Goal: Transaction & Acquisition: Subscribe to service/newsletter

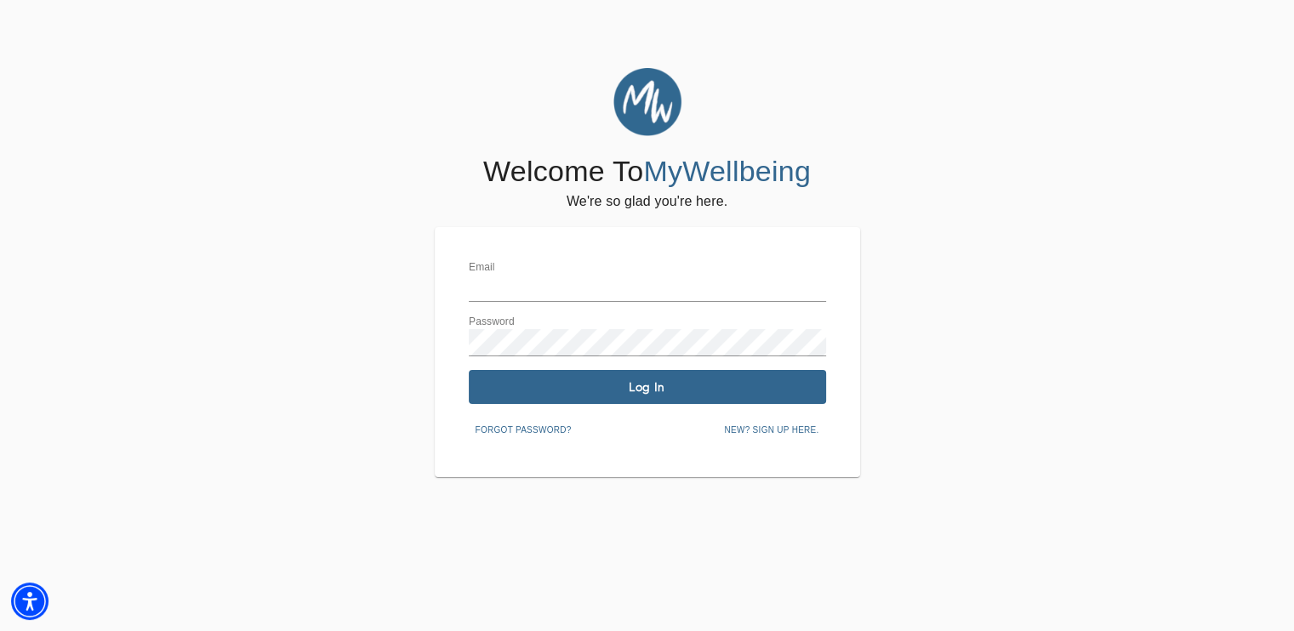
type input "[EMAIL_ADDRESS][DOMAIN_NAME]"
click at [679, 391] on span "Log In" at bounding box center [647, 387] width 344 height 16
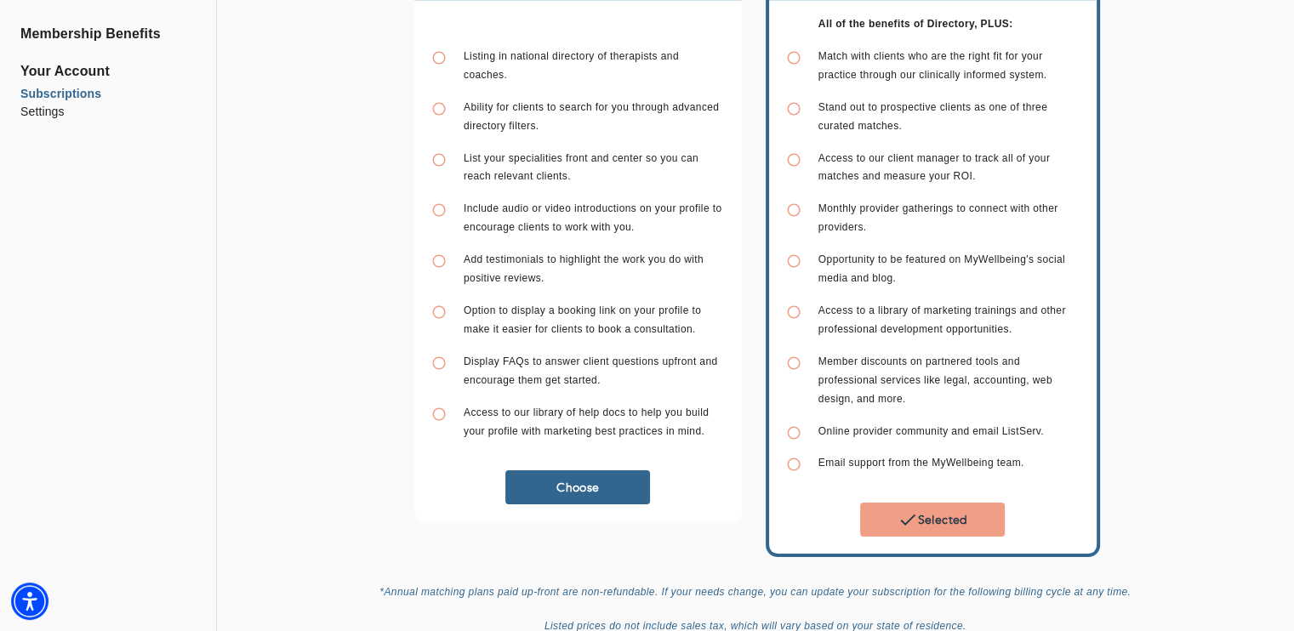
scroll to position [197, 0]
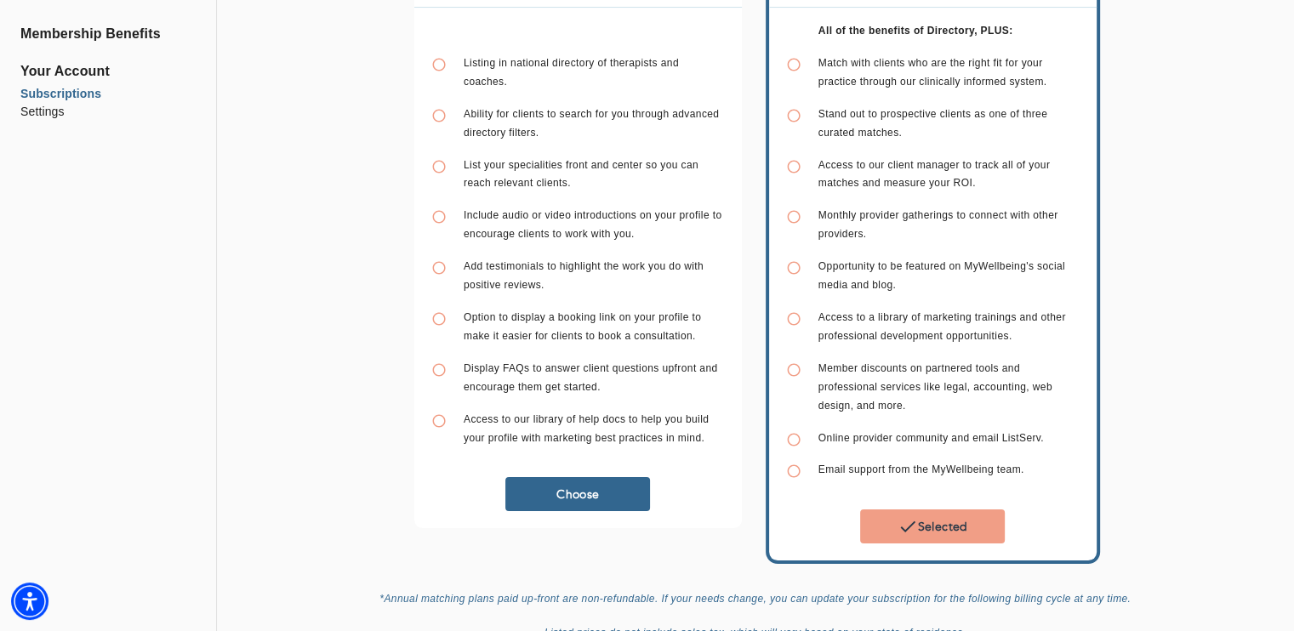
click at [932, 516] on span "Selected" at bounding box center [932, 526] width 131 height 20
click at [1275, 186] on div "Directory (Monthly) $ 24.99 / month Listing in national directory of therapists…" at bounding box center [755, 260] width 1063 height 789
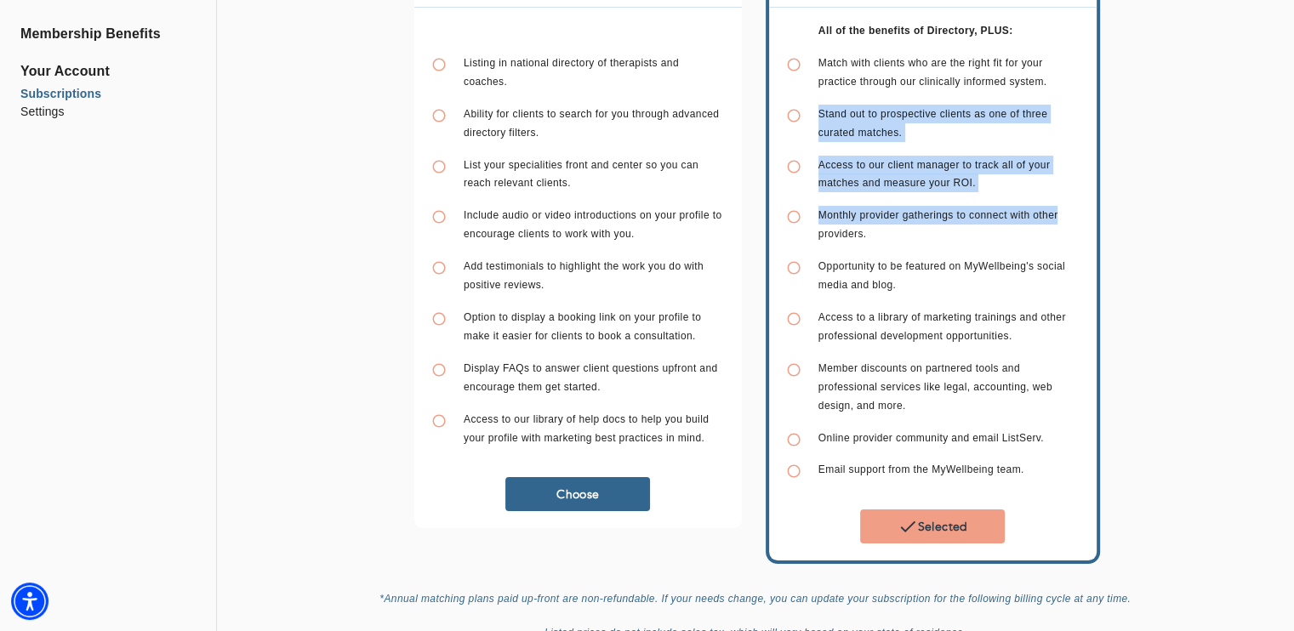
drag, startPoint x: 1289, startPoint y: 219, endPoint x: 1283, endPoint y: 88, distance: 131.1
click at [1283, 88] on div "Directory (Monthly) $ 24.99 / month Listing in national directory of therapists…" at bounding box center [755, 334] width 1077 height 936
click at [1236, 165] on div "Directory (Monthly) $ 24.99 / month Listing in national directory of therapists…" at bounding box center [755, 260] width 1063 height 789
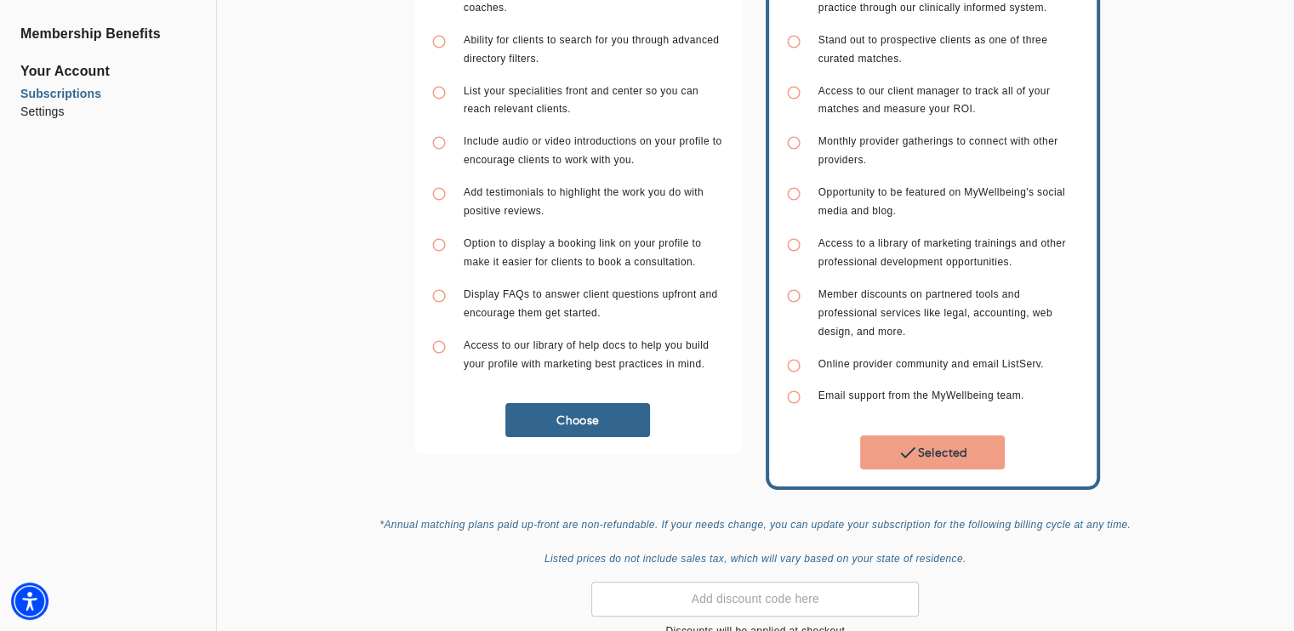
scroll to position [363, 0]
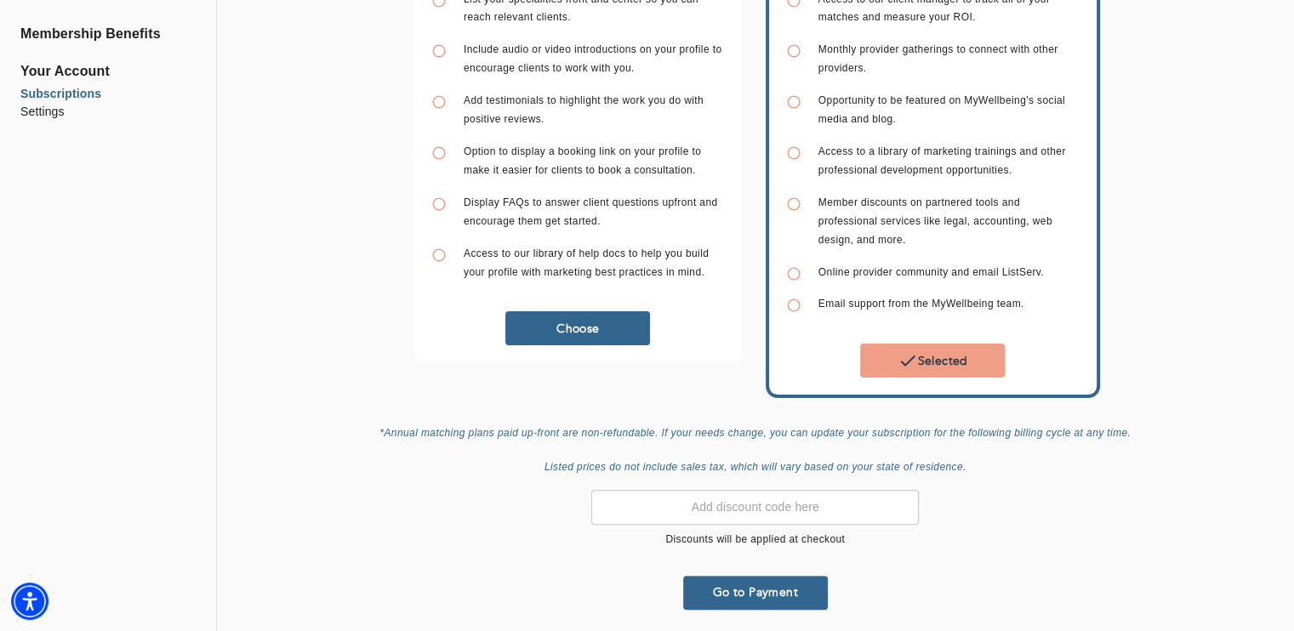
click at [803, 521] on div "​ Discounts will be applied at checkout" at bounding box center [754, 519] width 327 height 59
click at [763, 584] on span "Go to Payment" at bounding box center [755, 592] width 131 height 16
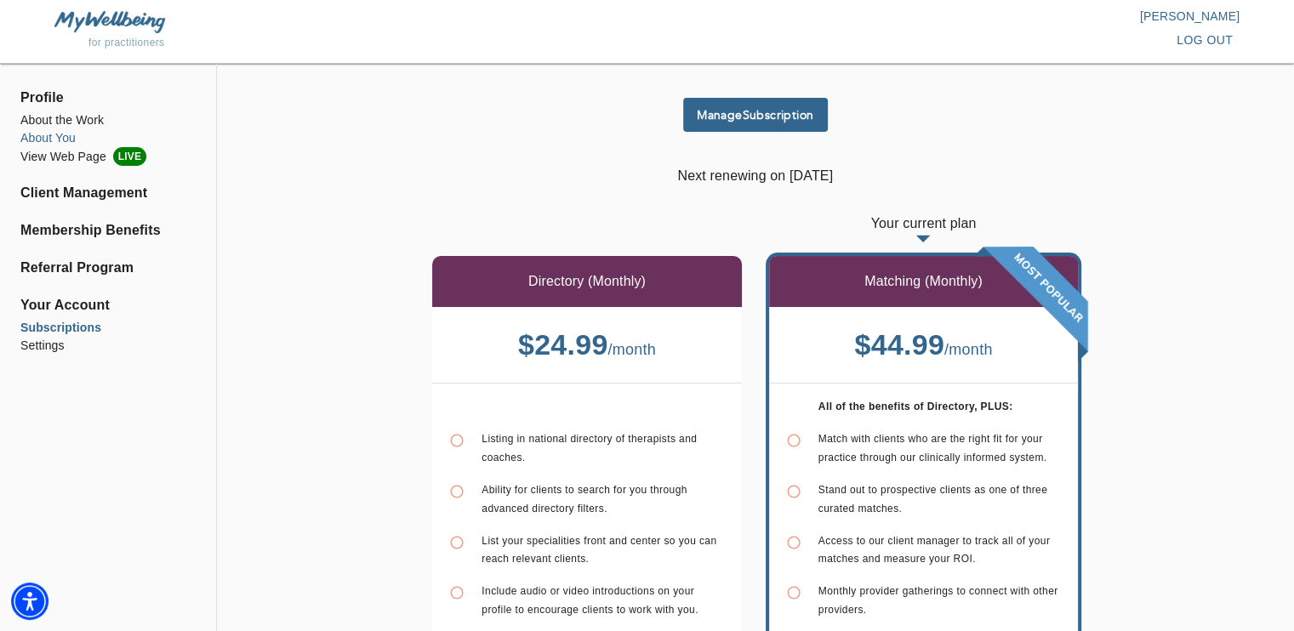
click at [44, 122] on li "About the Work" at bounding box center [107, 120] width 175 height 18
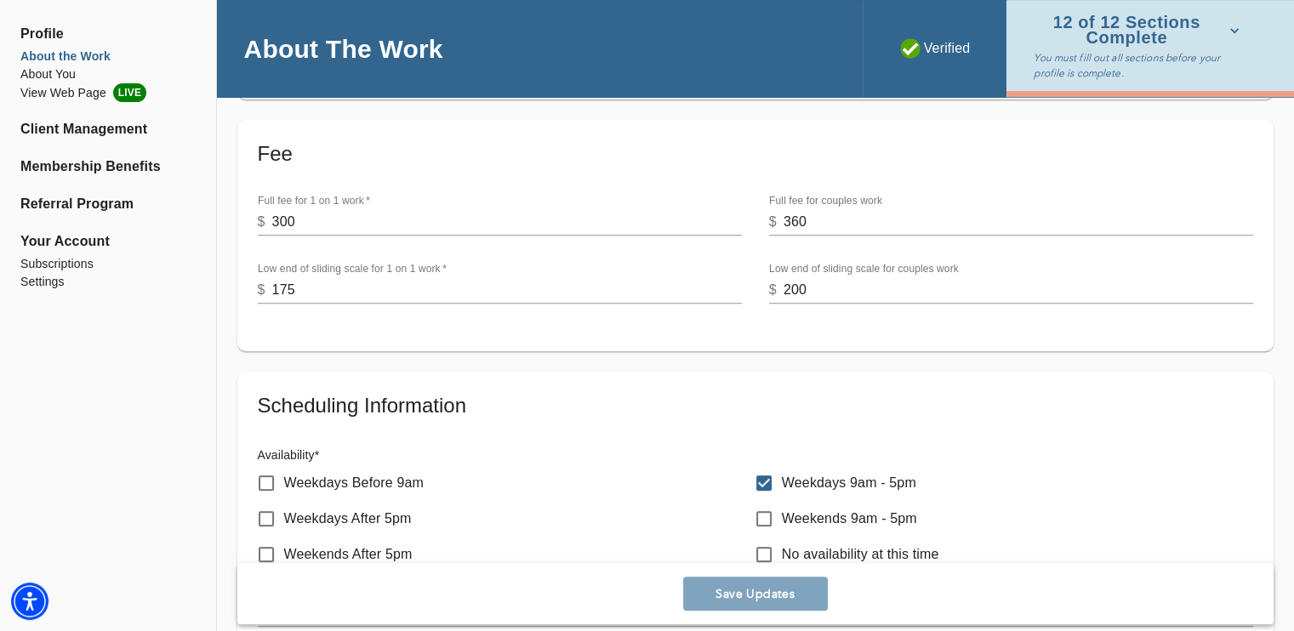
scroll to position [680, 0]
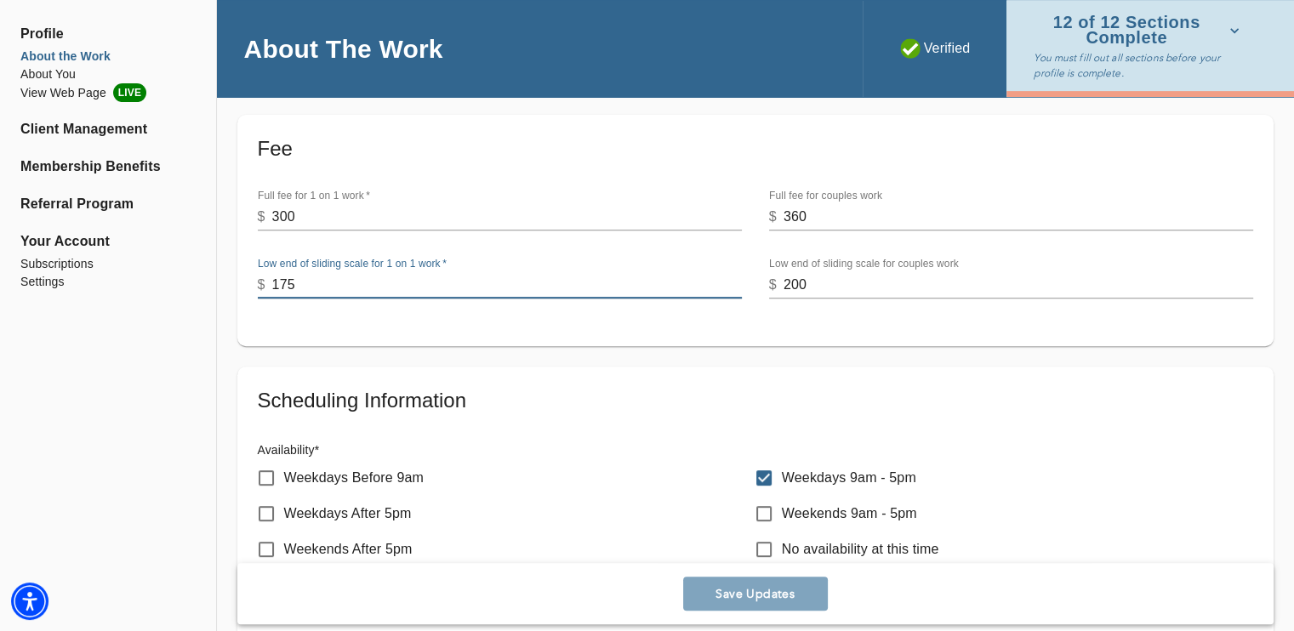
click at [477, 293] on input "175" at bounding box center [506, 284] width 469 height 27
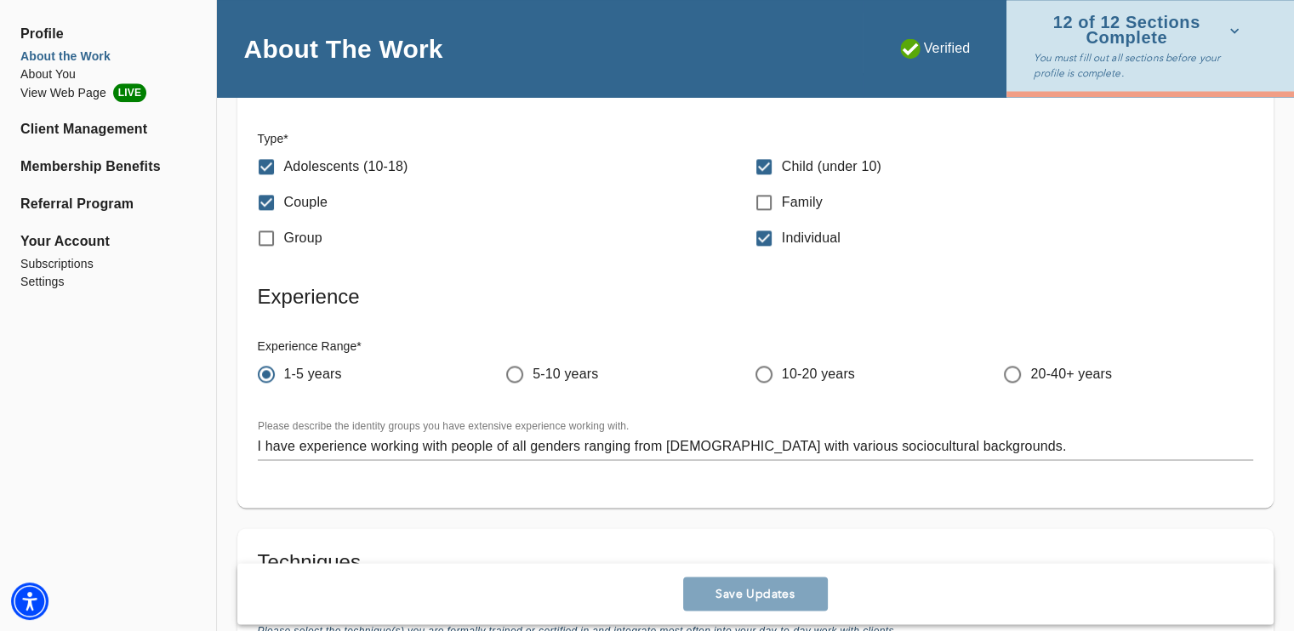
scroll to position [2141, 0]
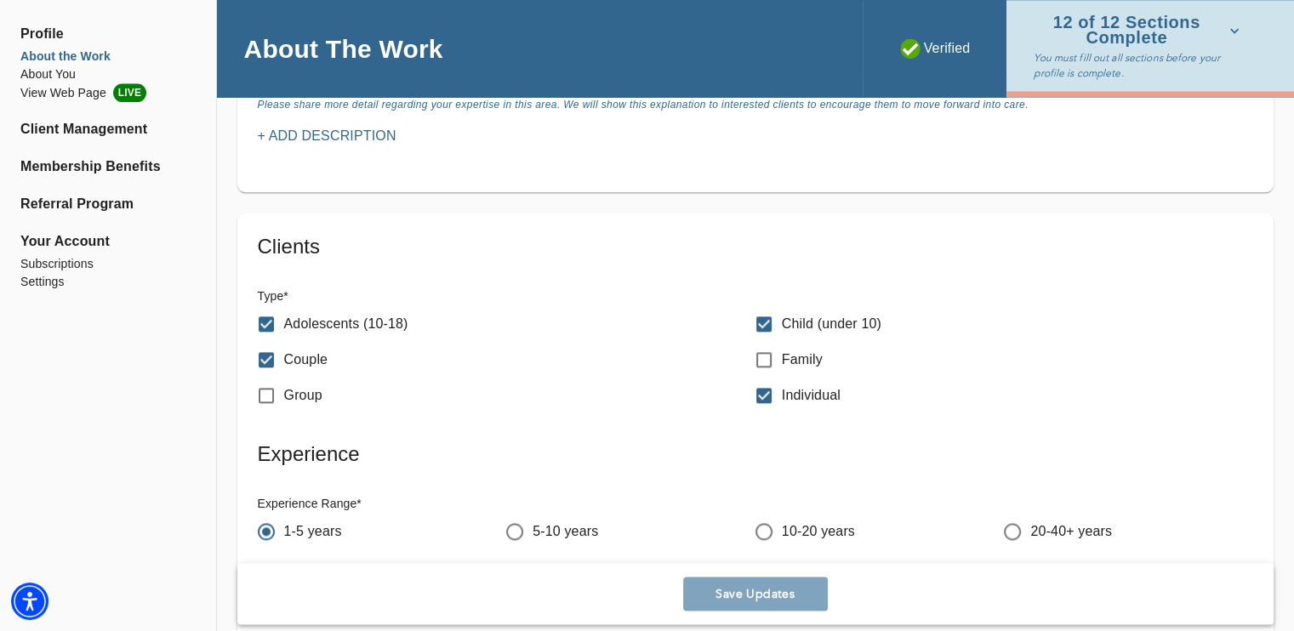
scroll to position [2038, 0]
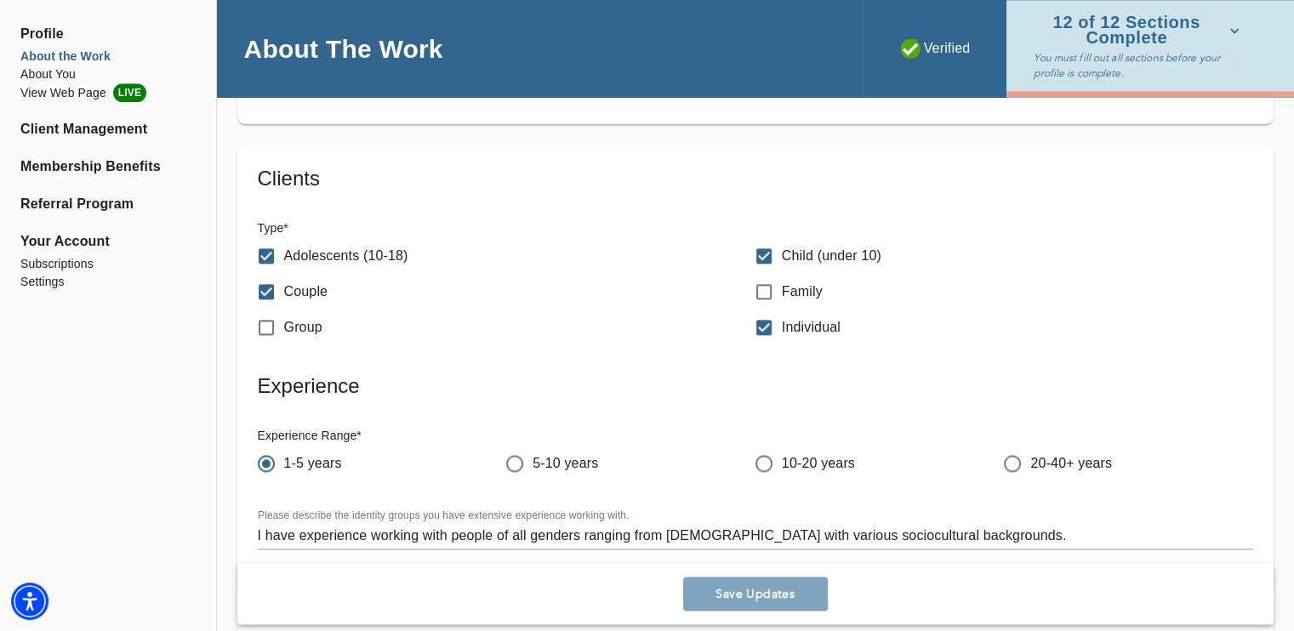
click at [760, 256] on input "Child (under 10)" at bounding box center [764, 256] width 36 height 36
checkbox input "false"
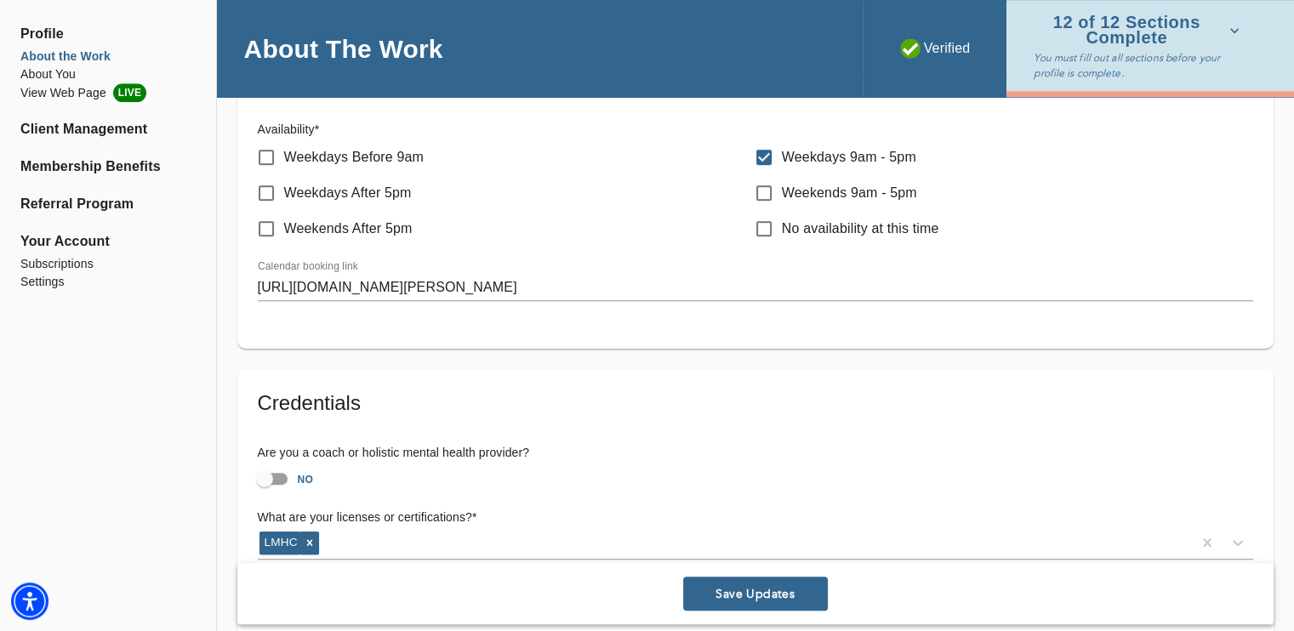
scroll to position [973, 0]
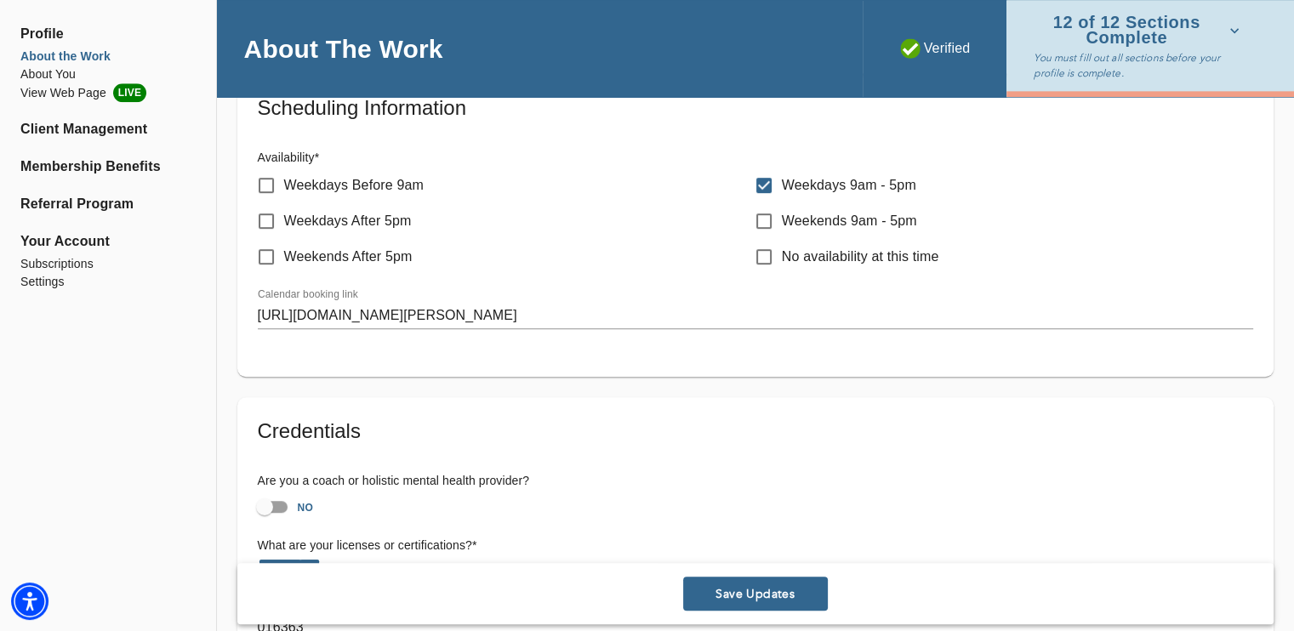
click at [763, 586] on span "Save Updates" at bounding box center [755, 594] width 131 height 16
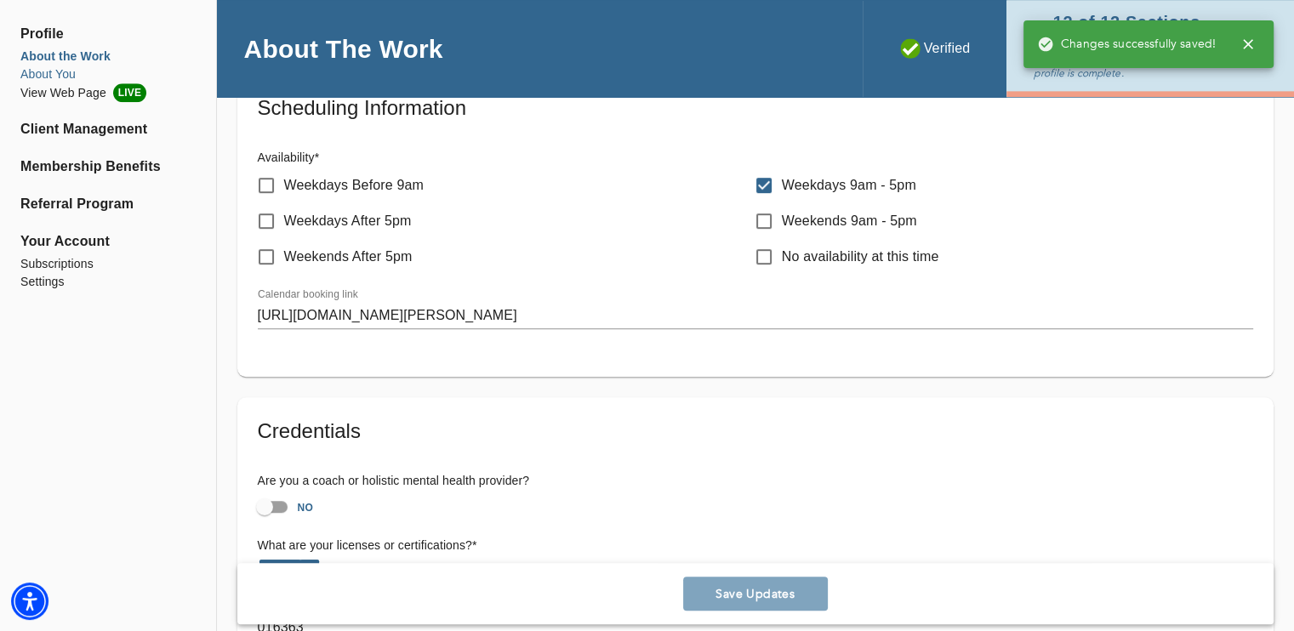
click at [49, 71] on li "About You" at bounding box center [107, 74] width 175 height 18
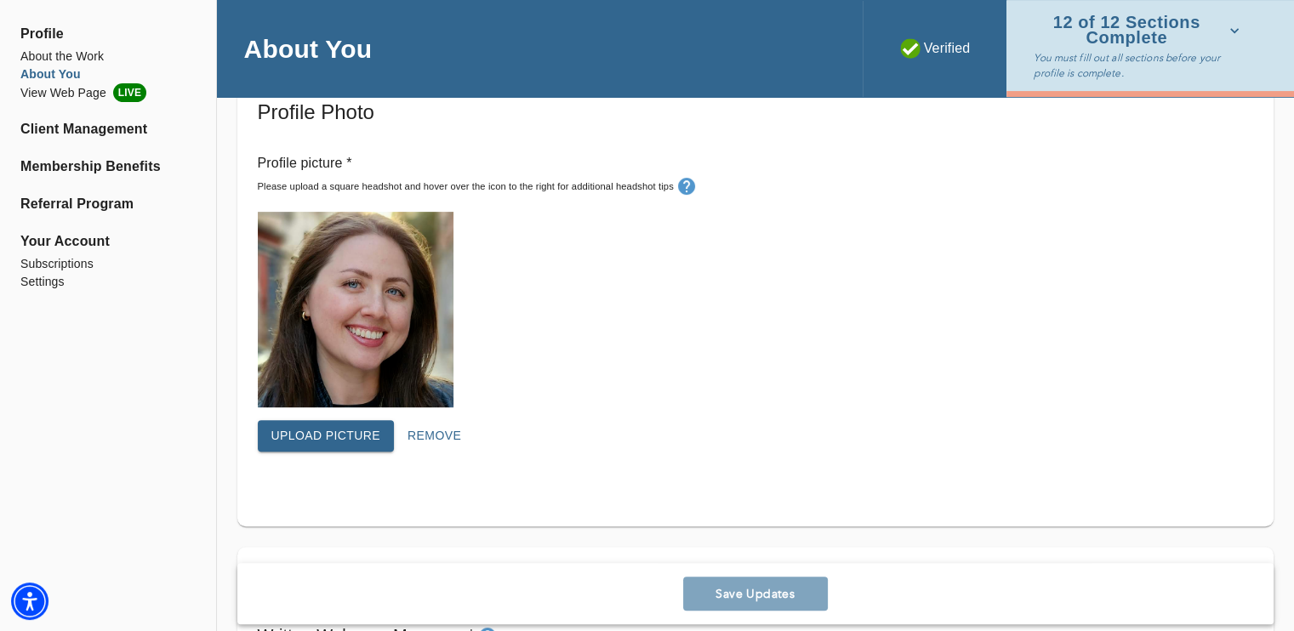
scroll to position [510, 0]
